Goal: Task Accomplishment & Management: Manage account settings

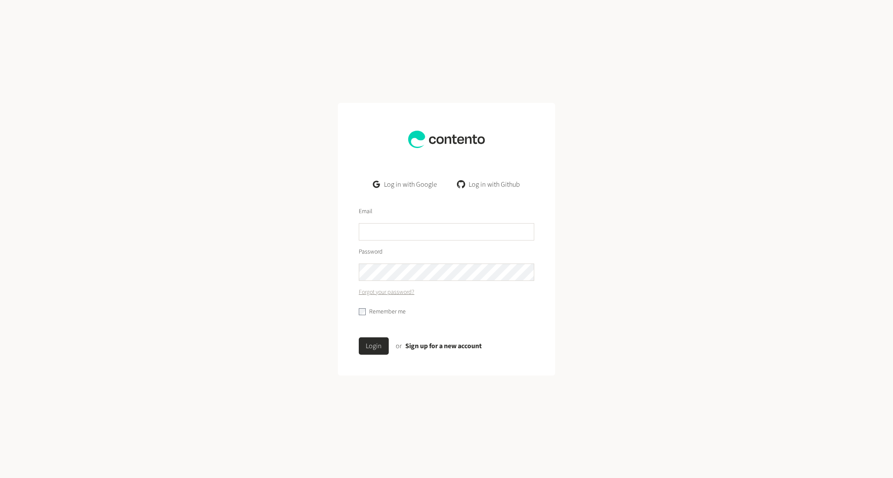
click at [418, 183] on link "Log in with Google" at bounding box center [405, 184] width 78 height 17
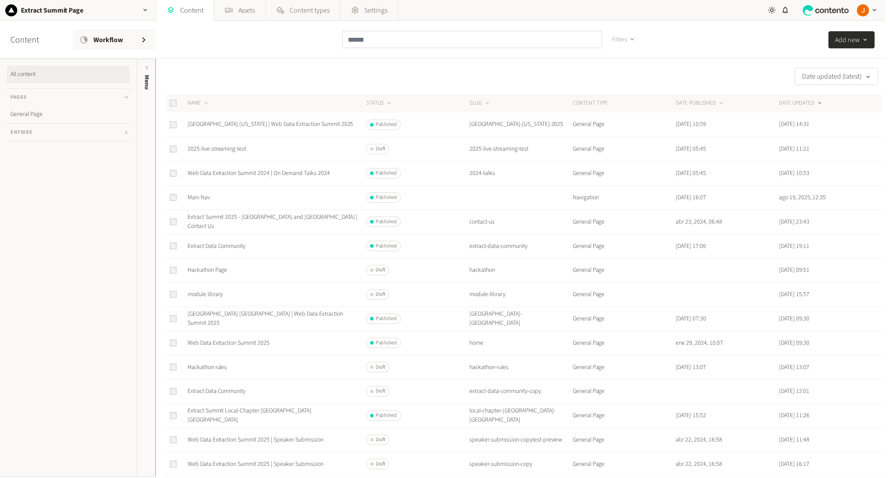
click at [562, 68] on div "Date updated (latest)" at bounding box center [520, 76] width 728 height 17
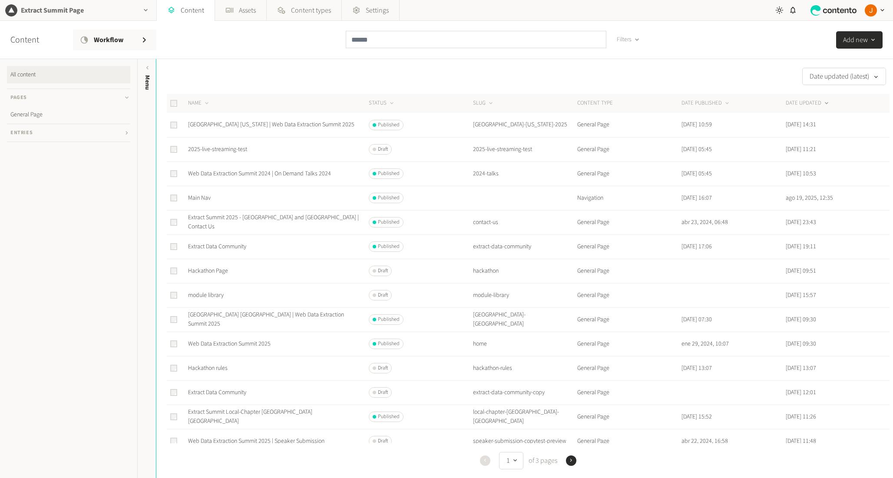
click at [25, 9] on h2 "Extract Summit Page" at bounding box center [52, 10] width 63 height 10
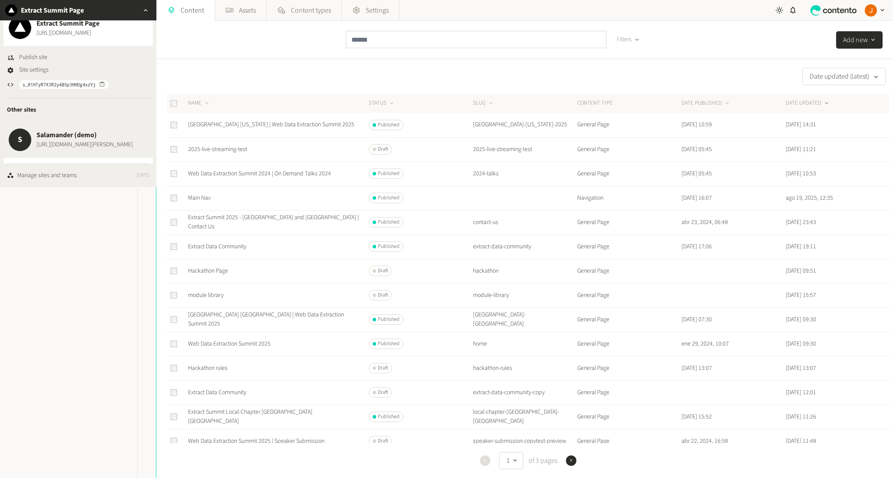
scroll to position [51, 0]
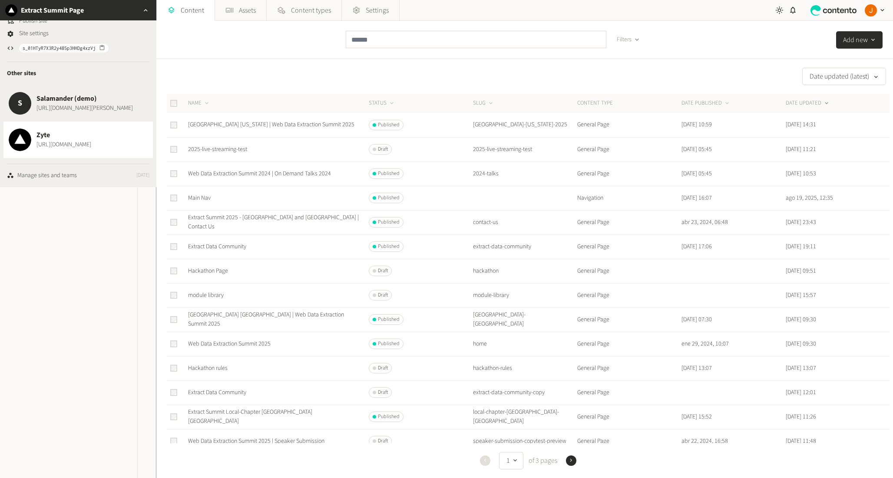
click at [65, 140] on span "[URL][DOMAIN_NAME]" at bounding box center [63, 144] width 55 height 9
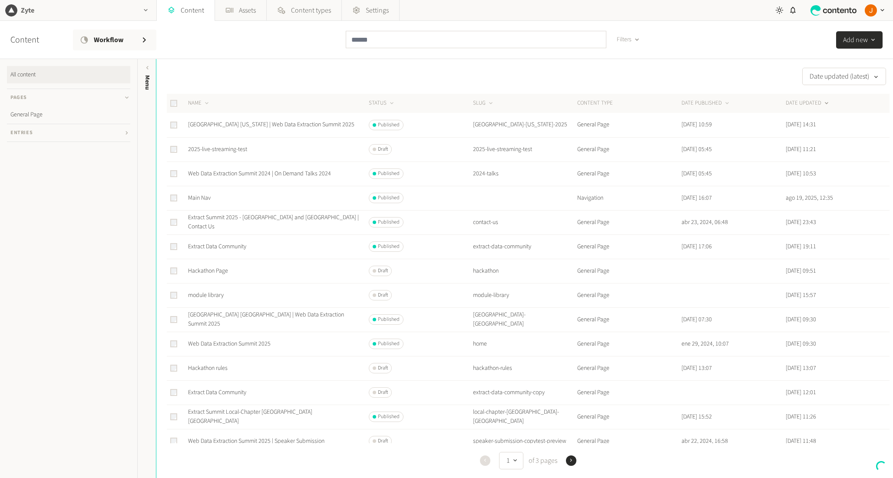
click at [139, 12] on div "button" at bounding box center [145, 10] width 21 height 20
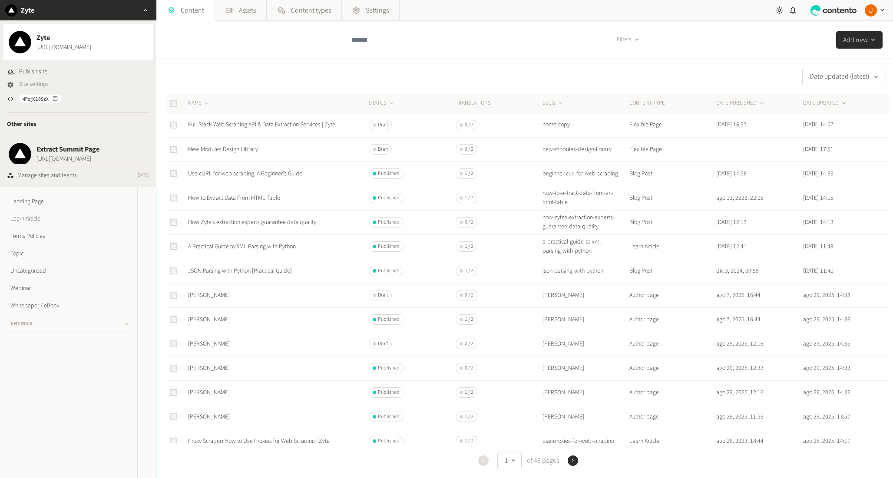
click at [21, 87] on span "Site settings" at bounding box center [34, 84] width 30 height 9
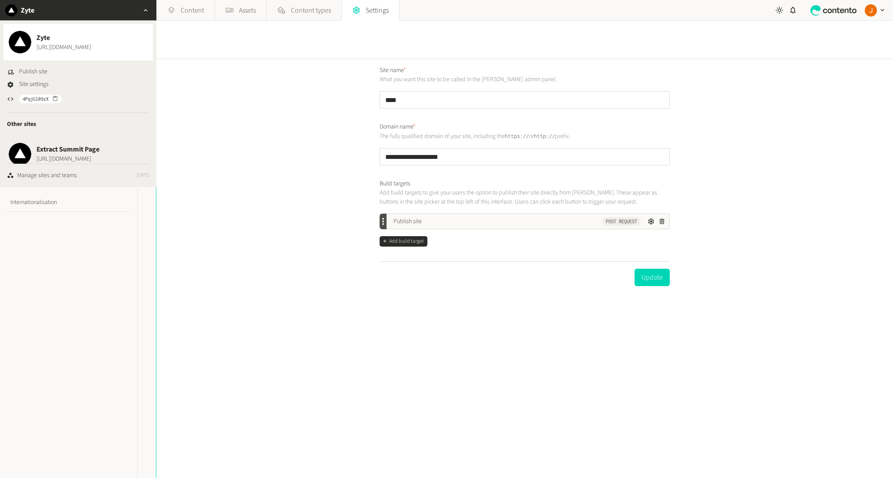
click at [328, 190] on div "**********" at bounding box center [524, 268] width 736 height 419
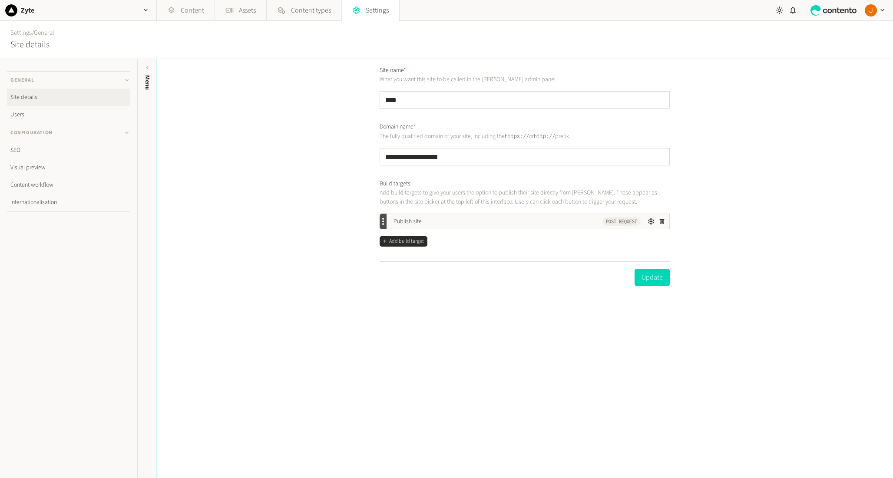
click at [310, 172] on div "**********" at bounding box center [524, 268] width 736 height 419
click at [31, 112] on link "Users" at bounding box center [68, 114] width 123 height 17
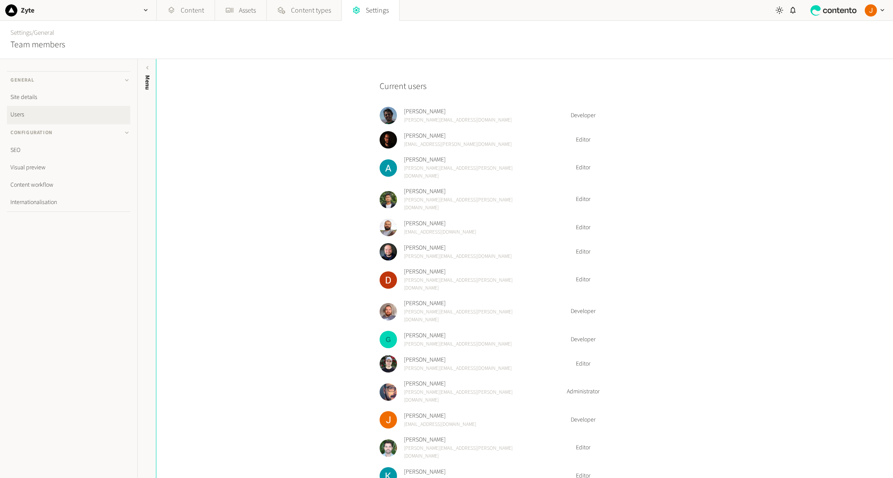
click at [817, 111] on div "Current users [PERSON_NAME] [PERSON_NAME][EMAIL_ADDRESS][DOMAIN_NAME] Developer…" at bounding box center [524, 268] width 736 height 419
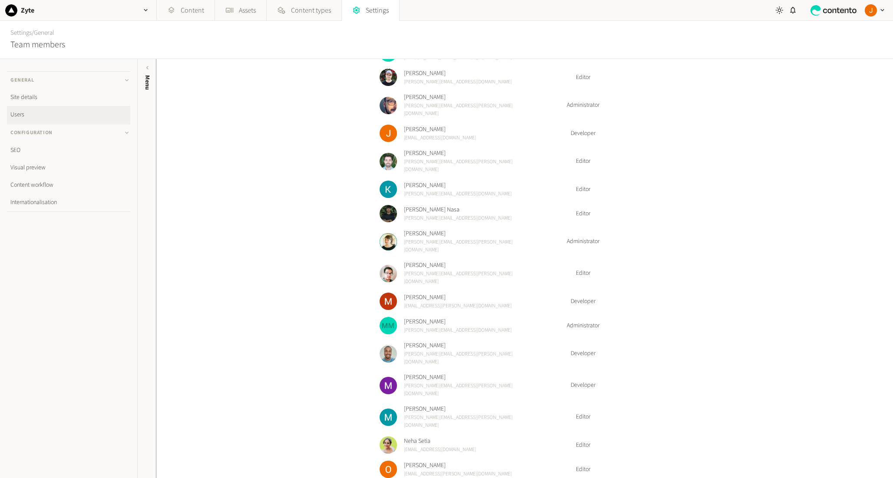
scroll to position [288, 0]
click at [677, 242] on div "Current users [PERSON_NAME] [PERSON_NAME][EMAIL_ADDRESS][DOMAIN_NAME] Developer…" at bounding box center [524, 268] width 736 height 419
click at [631, 347] on div "Developer" at bounding box center [609, 351] width 122 height 9
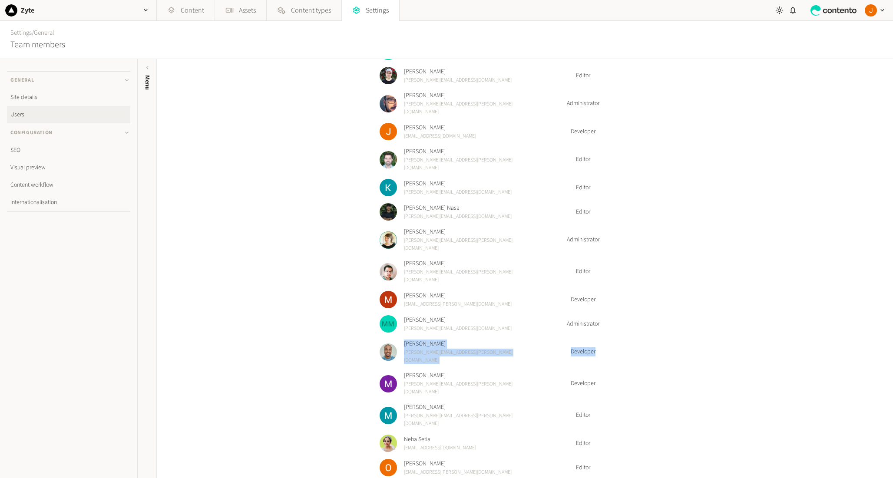
drag, startPoint x: 458, startPoint y: 290, endPoint x: 398, endPoint y: 288, distance: 59.9
click at [398, 340] on li "[PERSON_NAME] [PERSON_NAME][EMAIL_ADDRESS][PERSON_NAME][DOMAIN_NAME] Developer" at bounding box center [525, 352] width 290 height 25
click at [700, 286] on div "Current users [PERSON_NAME] [PERSON_NAME][EMAIL_ADDRESS][DOMAIN_NAME] Developer…" at bounding box center [524, 268] width 736 height 419
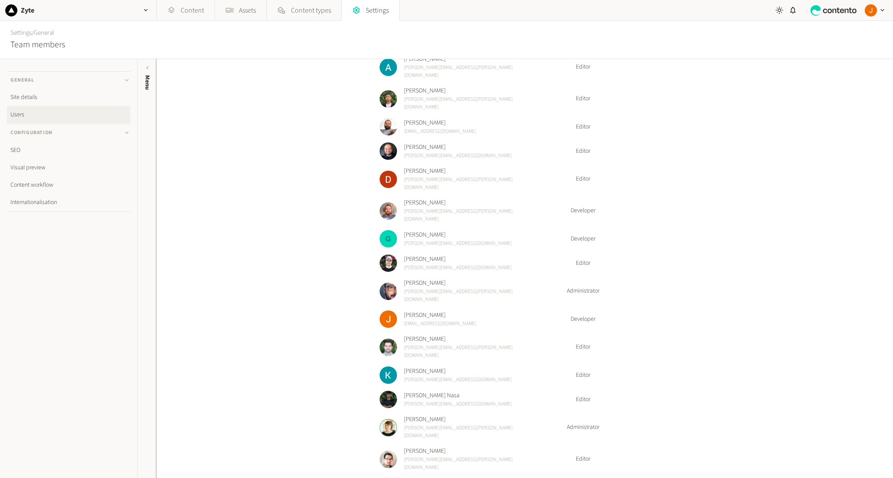
scroll to position [233, 0]
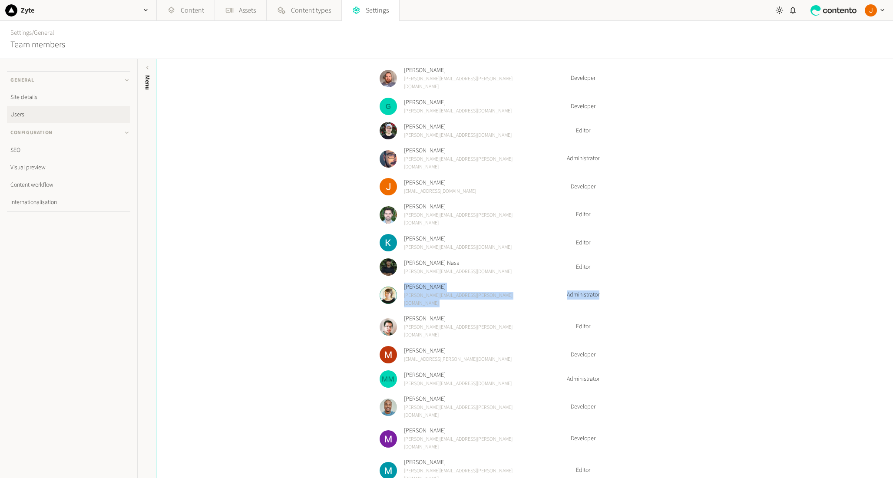
drag, startPoint x: 605, startPoint y: 243, endPoint x: 409, endPoint y: 242, distance: 196.7
click at [400, 283] on li "[PERSON_NAME] [PERSON_NAME][EMAIL_ADDRESS][PERSON_NAME][DOMAIN_NAME] Administra…" at bounding box center [525, 295] width 290 height 25
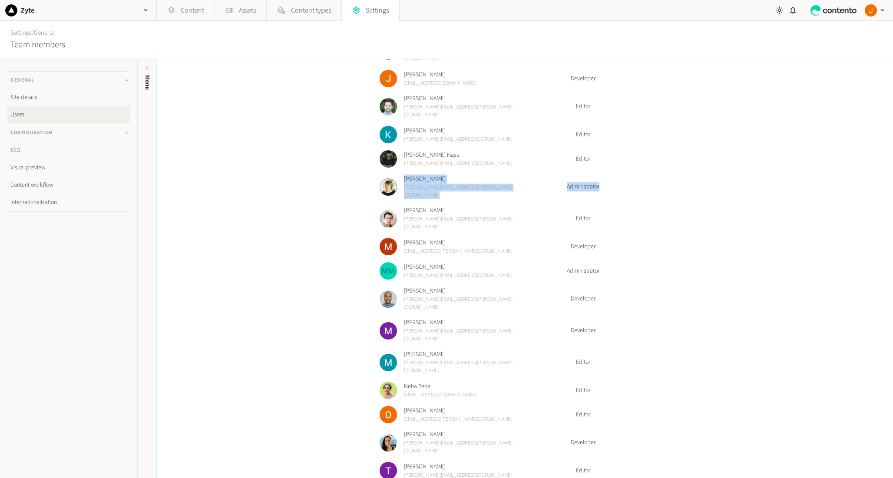
scroll to position [348, 0]
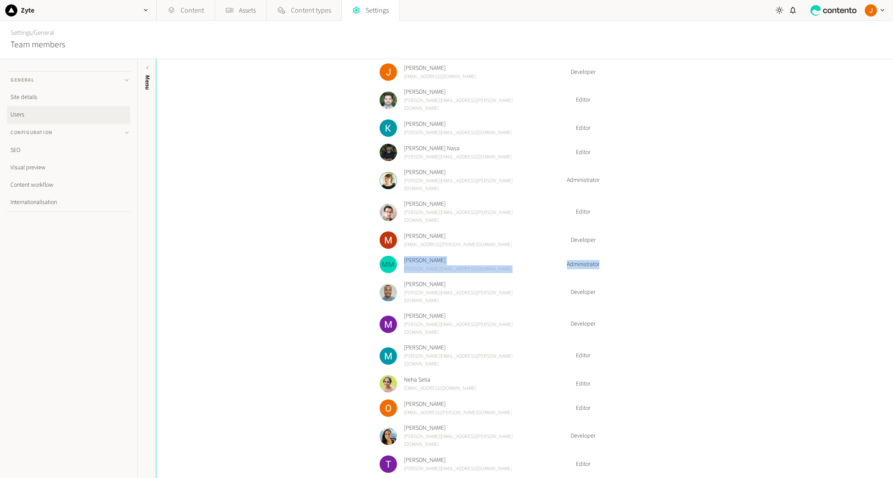
drag, startPoint x: 617, startPoint y: 209, endPoint x: 404, endPoint y: 196, distance: 212.8
click at [404, 196] on ul "[PERSON_NAME] [PERSON_NAME][EMAIL_ADDRESS][DOMAIN_NAME] Developer [PERSON_NAME]…" at bounding box center [525, 160] width 290 height 802
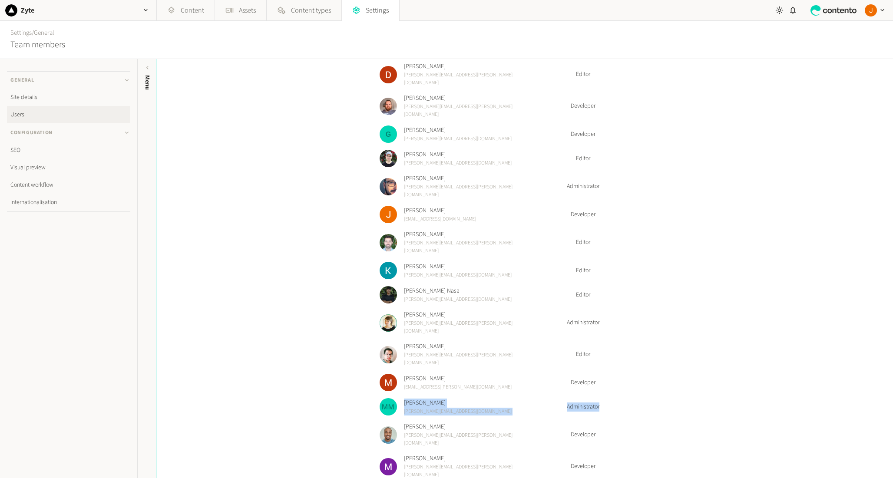
scroll to position [213, 0]
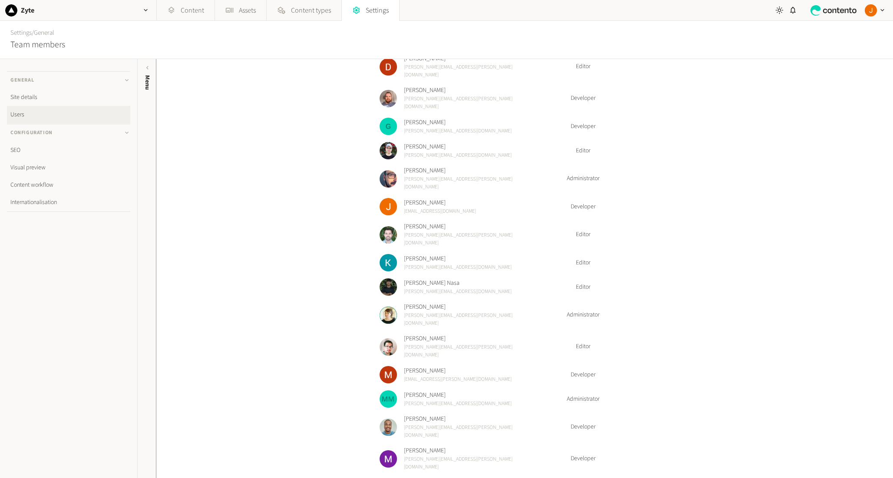
drag, startPoint x: 617, startPoint y: 281, endPoint x: 610, endPoint y: 267, distance: 15.7
click at [617, 279] on ul "[PERSON_NAME] [PERSON_NAME][EMAIL_ADDRESS][DOMAIN_NAME] Developer [PERSON_NAME]…" at bounding box center [525, 295] width 290 height 802
drag, startPoint x: 608, startPoint y: 266, endPoint x: 397, endPoint y: 264, distance: 210.6
click at [397, 303] on li "[PERSON_NAME] [PERSON_NAME][EMAIL_ADDRESS][PERSON_NAME][DOMAIN_NAME] Administra…" at bounding box center [525, 315] width 290 height 25
click at [604, 310] on span "Administrator" at bounding box center [582, 314] width 69 height 9
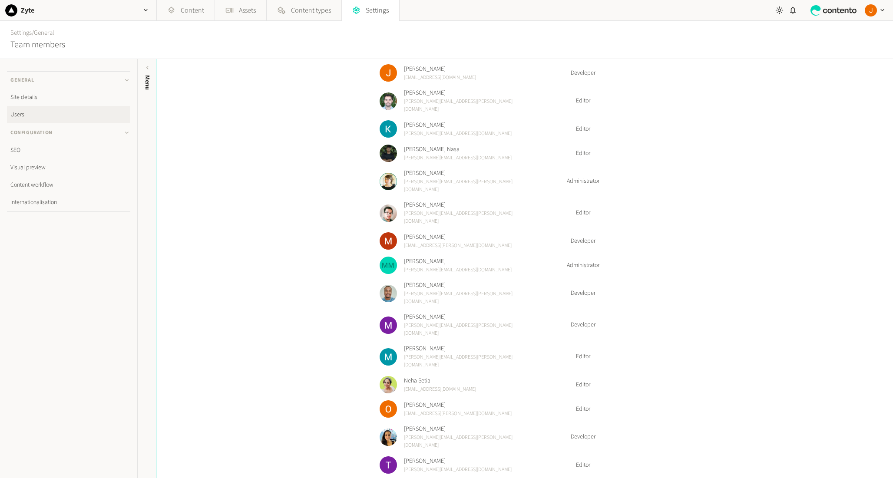
scroll to position [348, 0]
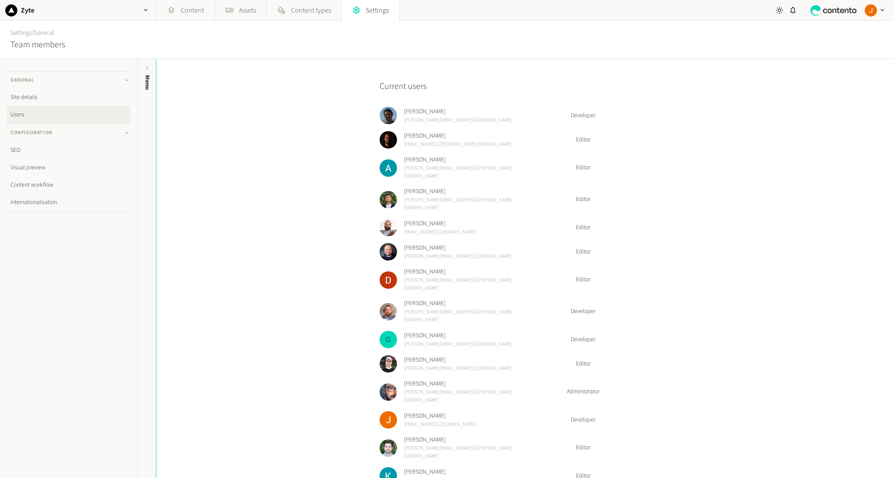
scroll to position [348, 0]
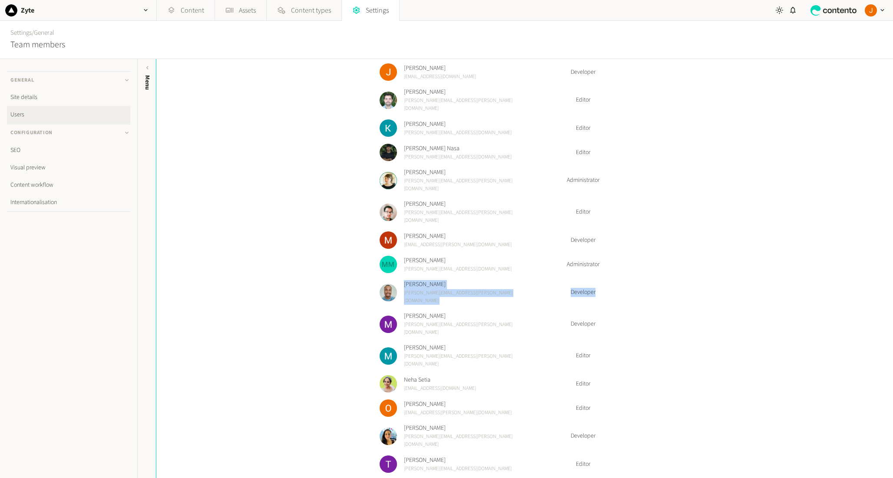
click at [635, 280] on li "[PERSON_NAME] [PERSON_NAME][EMAIL_ADDRESS][PERSON_NAME][DOMAIN_NAME] Developer" at bounding box center [525, 292] width 290 height 25
click at [404, 280] on span "[PERSON_NAME]" at bounding box center [472, 284] width 137 height 9
drag, startPoint x: 404, startPoint y: 225, endPoint x: 625, endPoint y: 225, distance: 221.0
click at [625, 280] on li "[PERSON_NAME] [PERSON_NAME][EMAIL_ADDRESS][PERSON_NAME][DOMAIN_NAME] Developer" at bounding box center [525, 292] width 290 height 25
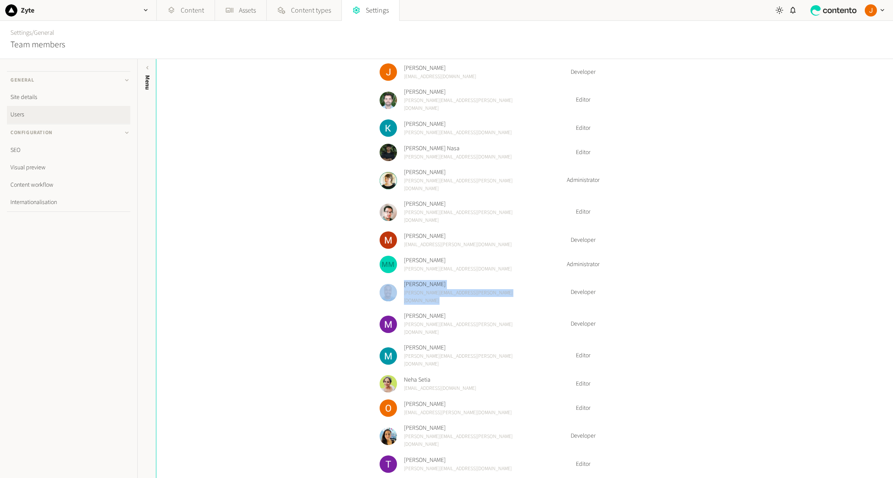
drag, startPoint x: 595, startPoint y: 225, endPoint x: 390, endPoint y: 222, distance: 205.4
click at [390, 280] on li "[PERSON_NAME] [PERSON_NAME][EMAIL_ADDRESS][PERSON_NAME][DOMAIN_NAME] Developer" at bounding box center [525, 292] width 290 height 25
click at [406, 280] on span "[PERSON_NAME]" at bounding box center [472, 284] width 137 height 9
drag, startPoint x: 406, startPoint y: 222, endPoint x: 617, endPoint y: 227, distance: 211.1
click at [616, 280] on li "[PERSON_NAME] [PERSON_NAME][EMAIL_ADDRESS][PERSON_NAME][DOMAIN_NAME] Developer" at bounding box center [525, 292] width 290 height 25
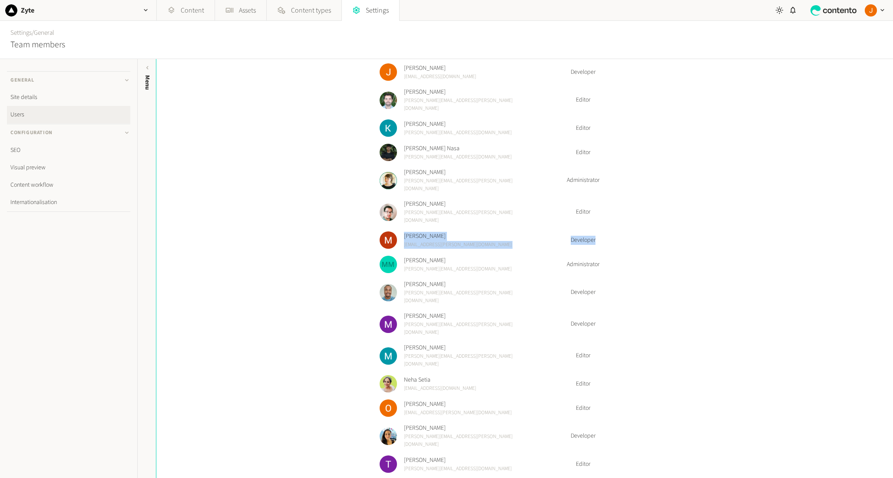
drag, startPoint x: 403, startPoint y: 176, endPoint x: 605, endPoint y: 180, distance: 202.0
click at [605, 231] on li "Marco Giotto marco.giotto@zyte.com Developer" at bounding box center [525, 239] width 290 height 17
click at [605, 236] on span "Developer" at bounding box center [582, 240] width 69 height 9
drag, startPoint x: 589, startPoint y: 182, endPoint x: 403, endPoint y: 178, distance: 185.4
click at [403, 231] on li "Marco Giotto marco.giotto@zyte.com Developer" at bounding box center [525, 239] width 290 height 17
